Goal: Check status: Check status

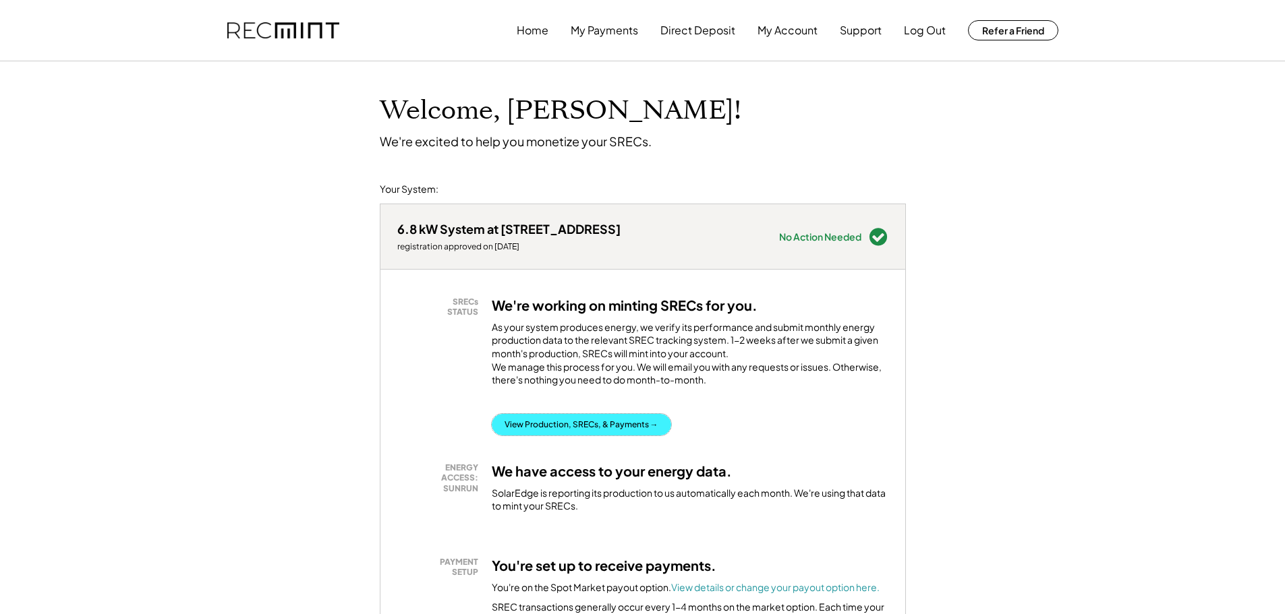
click at [591, 436] on button "View Production, SRECs, & Payments →" at bounding box center [581, 425] width 179 height 22
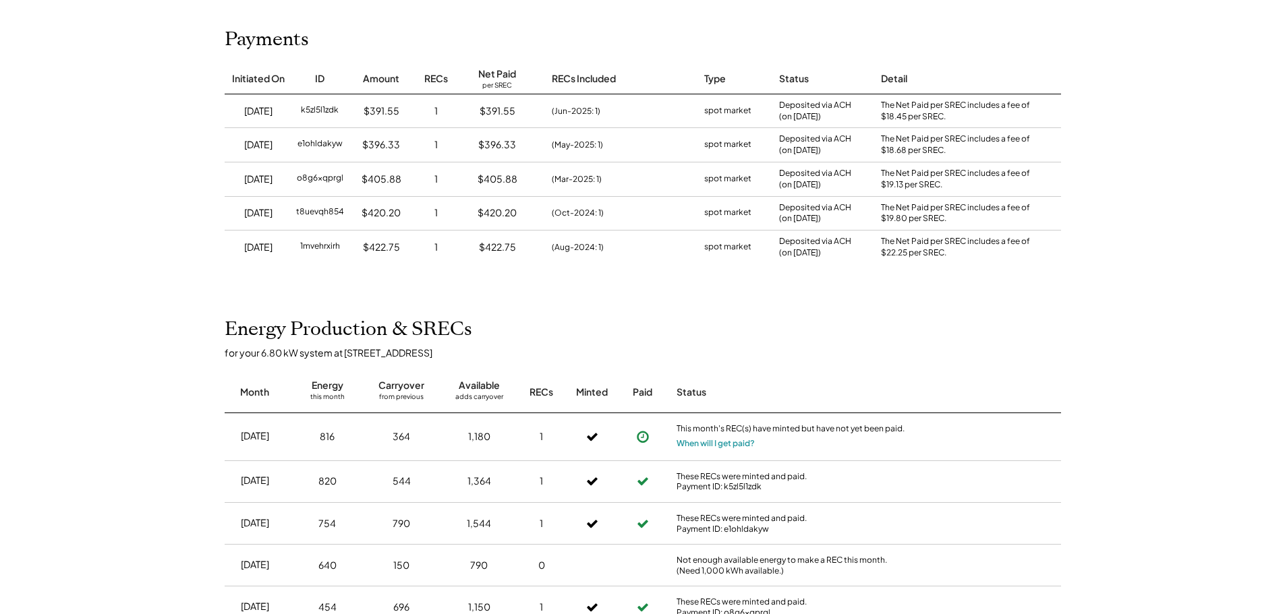
scroll to position [135, 0]
